Goal: Task Accomplishment & Management: Use online tool/utility

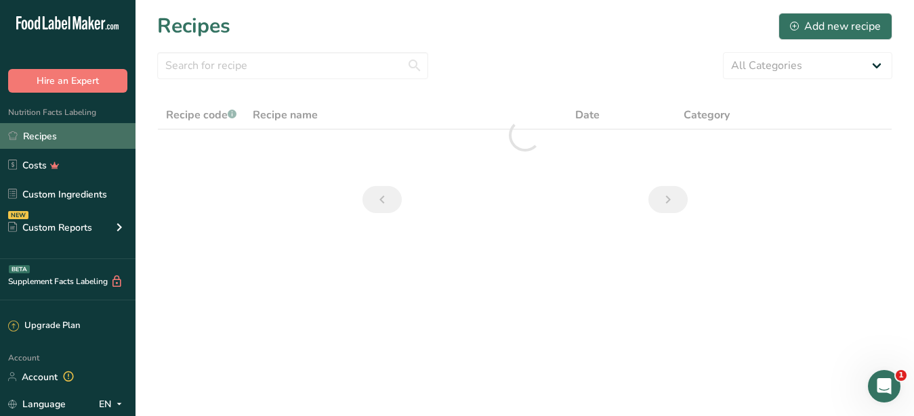
click at [44, 141] on link "Recipes" at bounding box center [67, 136] width 135 height 26
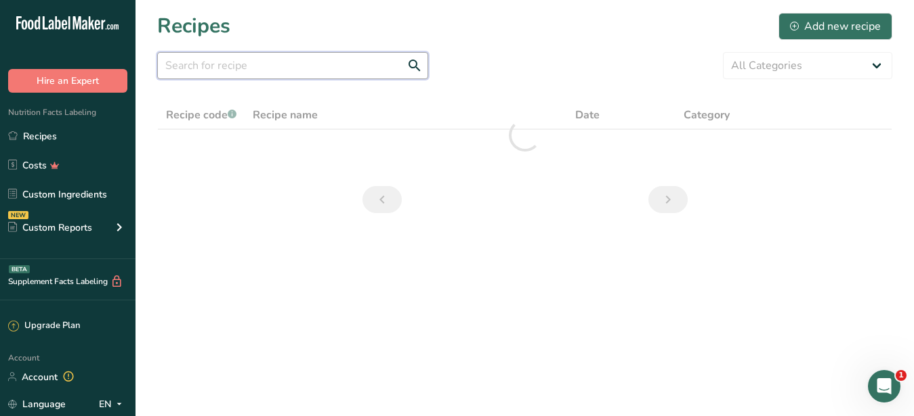
click at [249, 67] on input "text" at bounding box center [292, 65] width 271 height 27
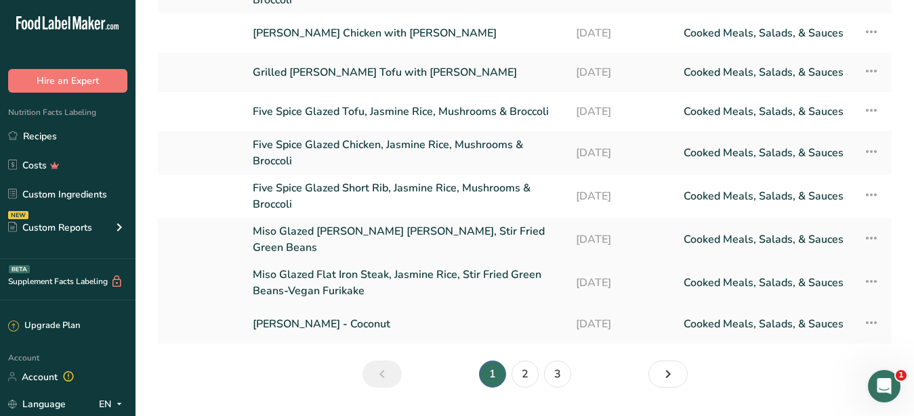
scroll to position [207, 0]
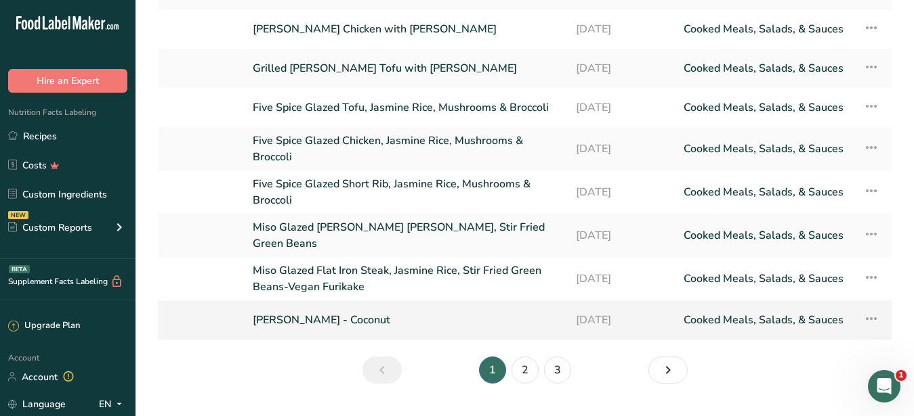
type input "[PERSON_NAME]"
click at [345, 306] on link "[PERSON_NAME] - Coconut" at bounding box center [406, 320] width 307 height 28
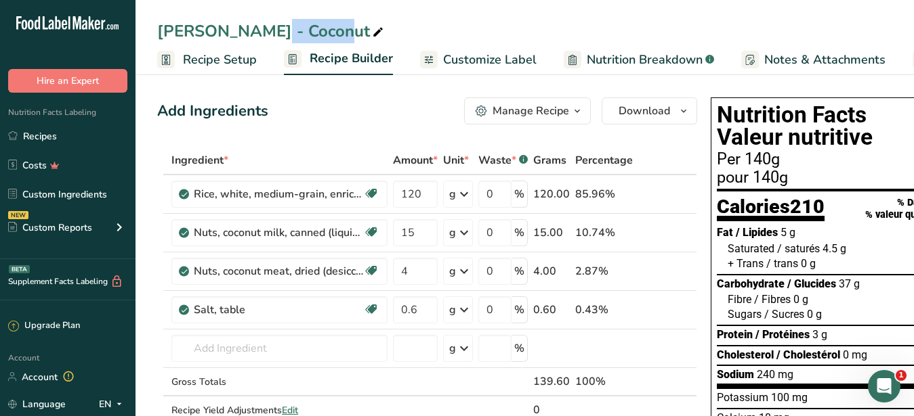
drag, startPoint x: 223, startPoint y: 27, endPoint x: 149, endPoint y: 31, distance: 73.9
click at [149, 31] on div "[PERSON_NAME] - Coconut" at bounding box center [524, 31] width 778 height 24
click at [486, 60] on span "Customize Label" at bounding box center [489, 60] width 93 height 18
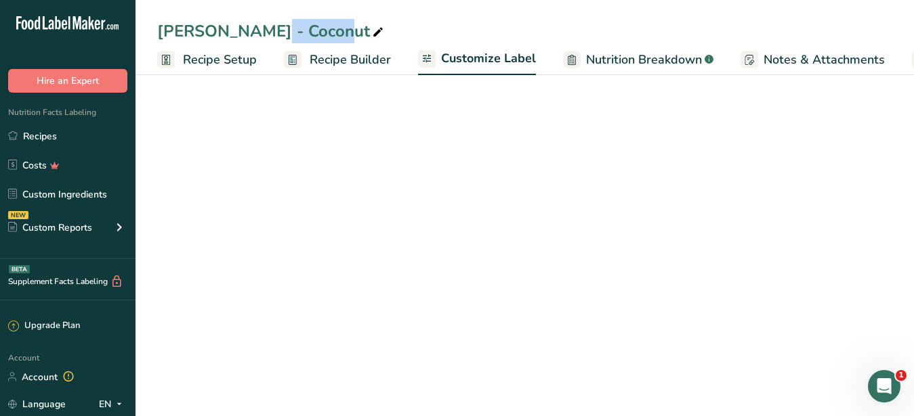
click at [216, 26] on div "[PERSON_NAME] - Coconut" at bounding box center [271, 31] width 229 height 24
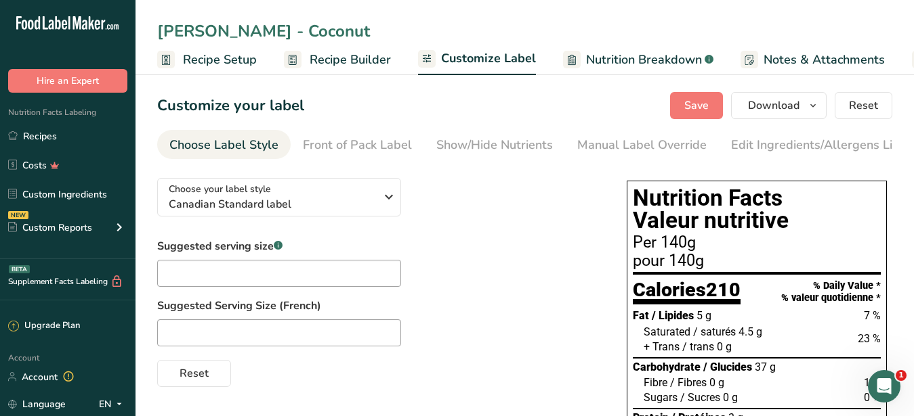
scroll to position [0, 141]
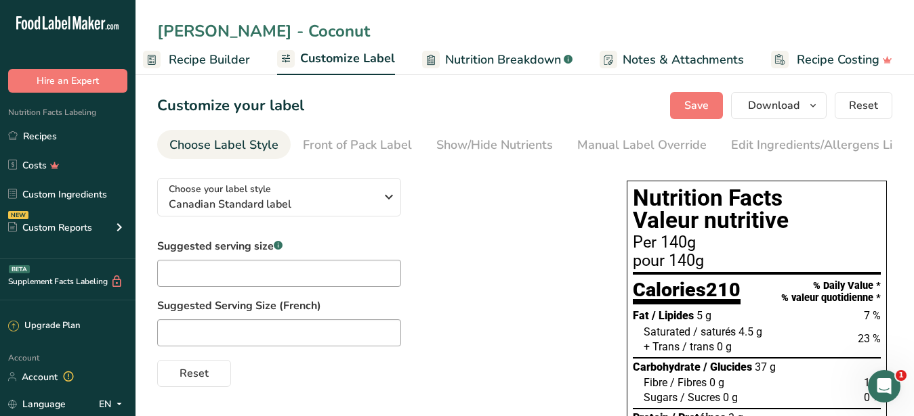
drag, startPoint x: 219, startPoint y: 37, endPoint x: 45, endPoint y: 19, distance: 174.9
click at [157, 19] on input "[PERSON_NAME] - Coconut" at bounding box center [524, 31] width 735 height 24
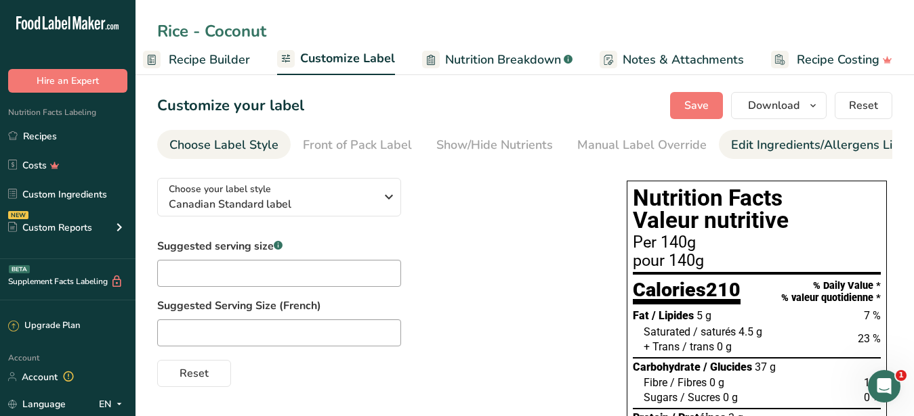
type input "Rice - Coconut"
click at [773, 144] on div "Edit Ingredients/Allergens List" at bounding box center [817, 145] width 172 height 18
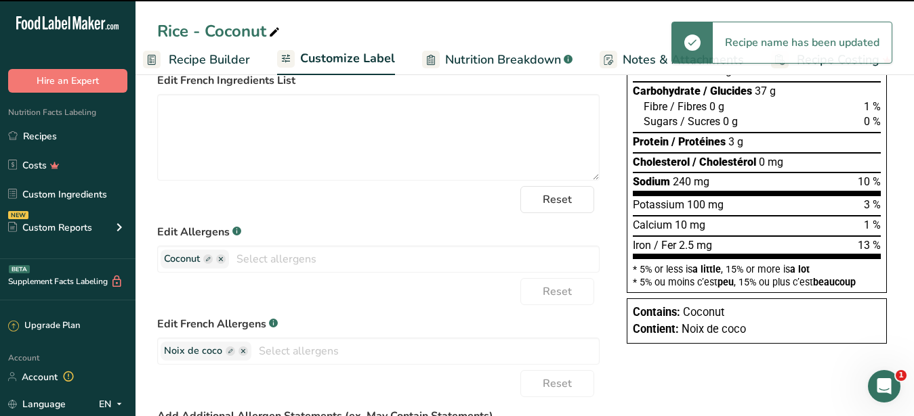
scroll to position [0, 124]
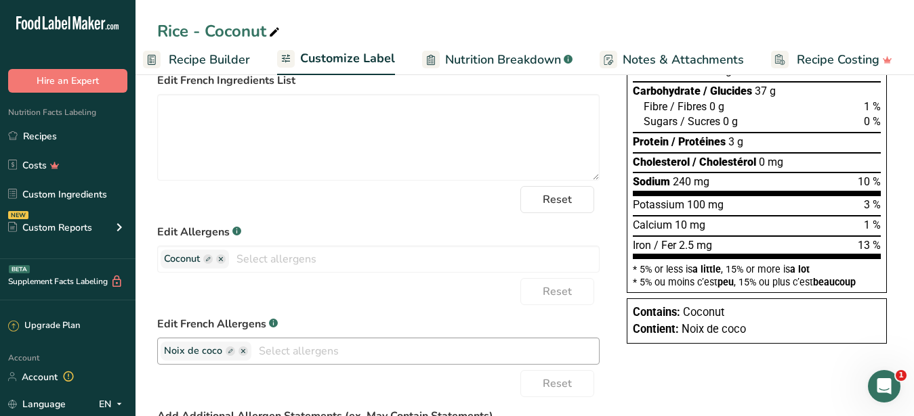
click at [239, 356] on ellipse "button" at bounding box center [242, 351] width 9 height 9
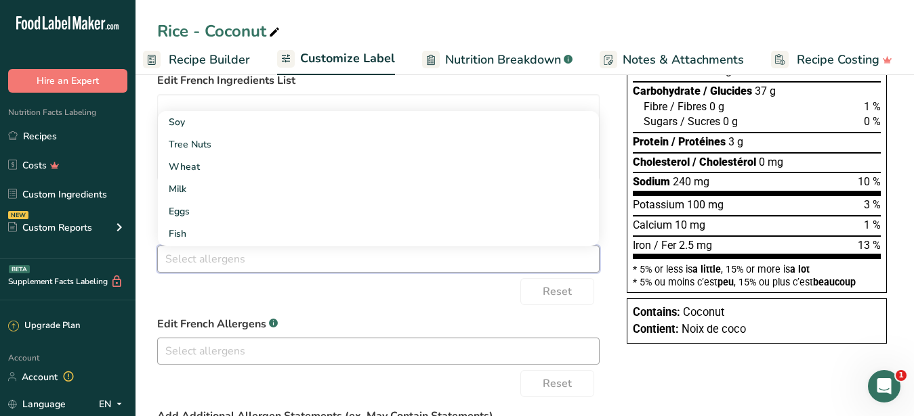
drag, startPoint x: 311, startPoint y: 268, endPoint x: 400, endPoint y: 278, distance: 90.0
click at [312, 268] on input "text" at bounding box center [378, 259] width 441 height 21
click at [486, 305] on div "Reset" at bounding box center [378, 291] width 442 height 27
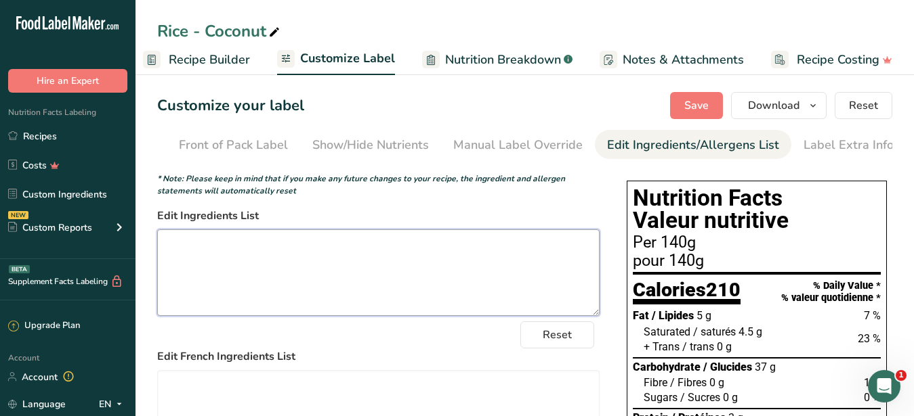
click at [373, 280] on textarea at bounding box center [378, 273] width 442 height 87
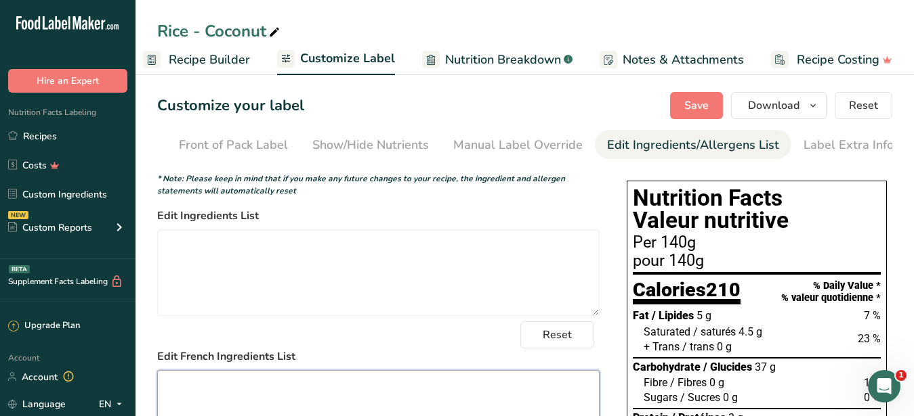
click at [333, 393] on textarea at bounding box center [378, 413] width 442 height 87
click at [694, 110] on span "Save" at bounding box center [696, 106] width 24 height 16
click at [801, 104] on button "Download" at bounding box center [778, 105] width 95 height 27
click at [0, 0] on span "Download" at bounding box center [0, 0] width 0 height 0
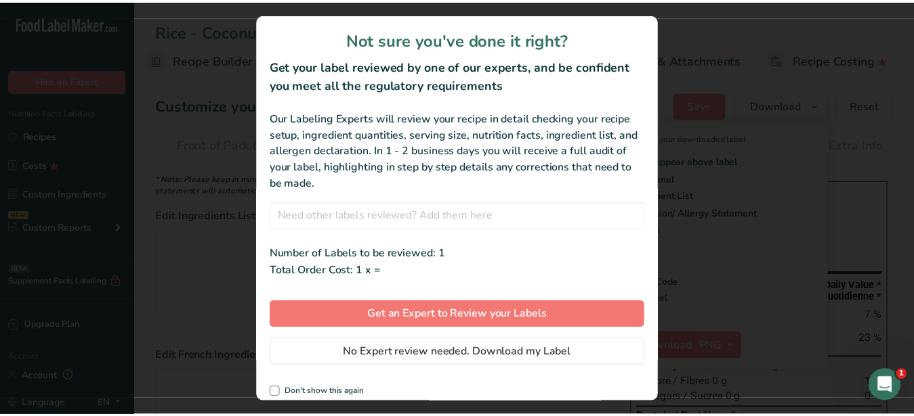
scroll to position [0, 129]
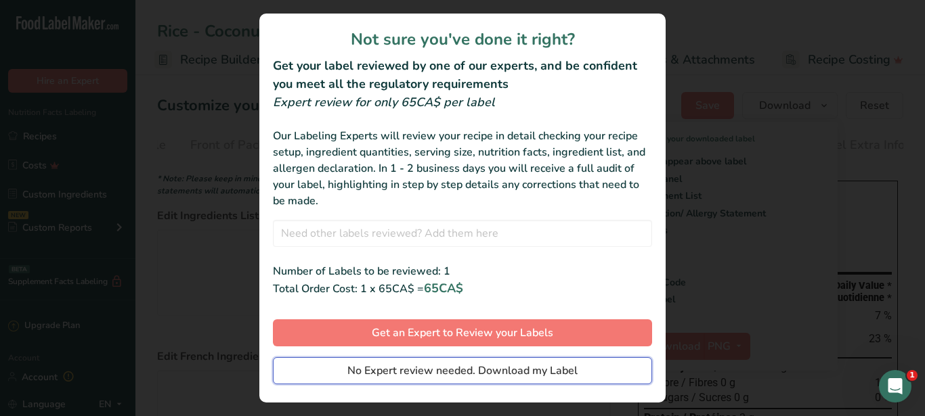
click at [461, 368] on span "No Expert review needed. Download my Label" at bounding box center [462, 371] width 230 height 16
